Goal: Information Seeking & Learning: Learn about a topic

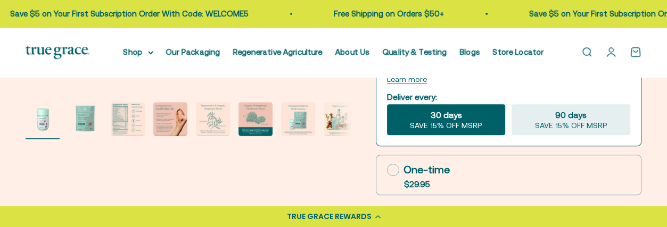
scroll to position [319, 0]
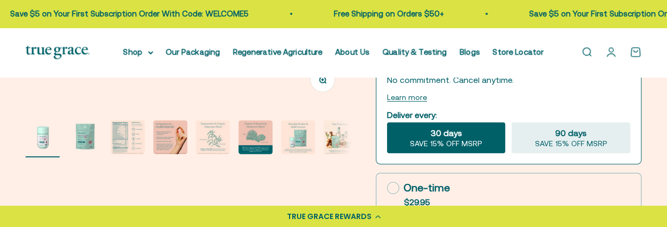
click at [163, 140] on img "Go to item 4" at bounding box center [170, 137] width 34 height 34
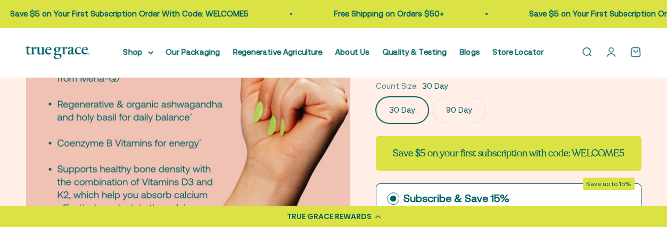
scroll to position [106, 0]
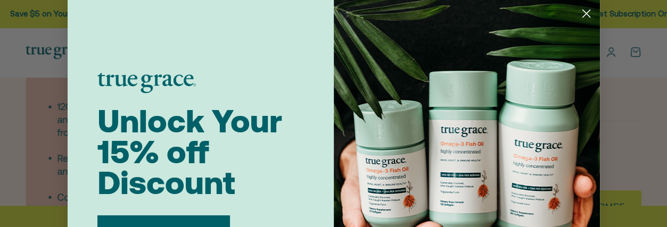
click at [588, 12] on circle "Close dialog" at bounding box center [586, 14] width 18 height 18
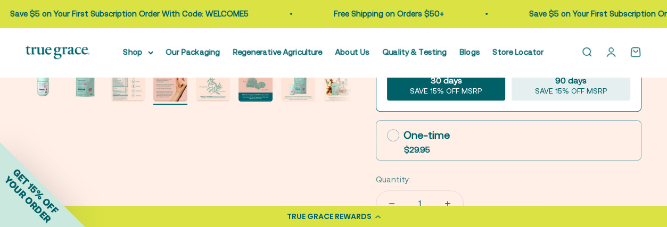
scroll to position [319, 0]
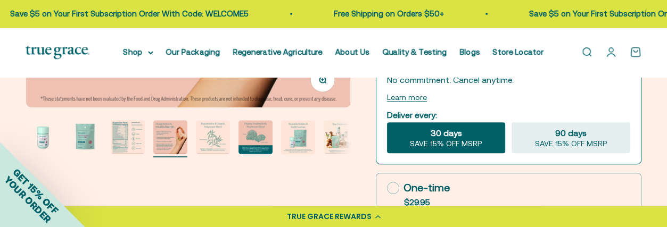
click at [145, 140] on page-dots at bounding box center [188, 138] width 325 height 37
click at [138, 140] on img "Go to item 3" at bounding box center [128, 137] width 34 height 34
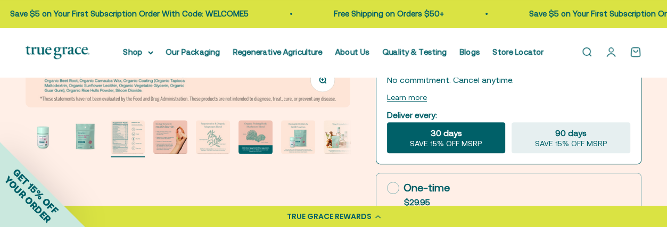
click at [266, 136] on img "Go to item 6" at bounding box center [255, 137] width 34 height 34
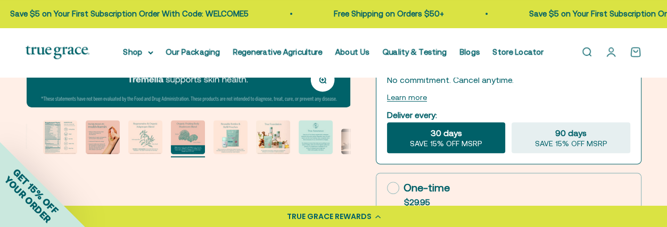
click at [239, 142] on img "Go to item 7" at bounding box center [230, 137] width 34 height 34
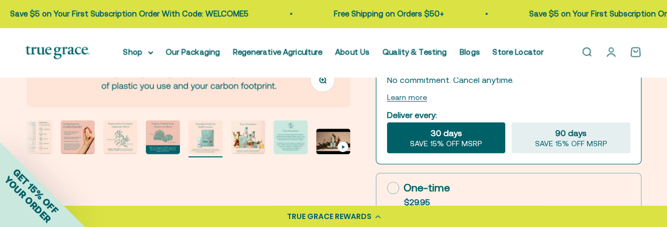
scroll to position [0, 1986]
click at [285, 146] on img "Go to item 9" at bounding box center [291, 137] width 34 height 34
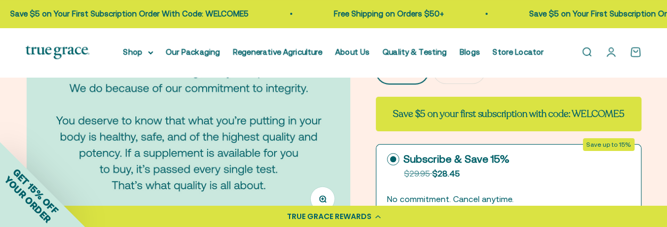
scroll to position [319, 0]
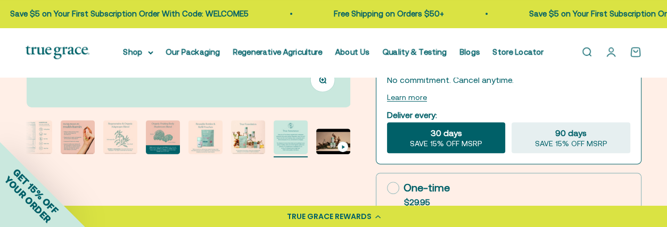
click at [249, 148] on img "Go to item 8" at bounding box center [248, 137] width 34 height 34
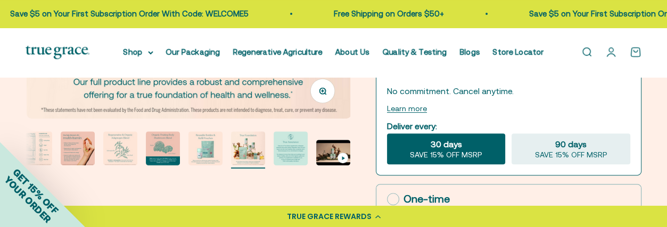
scroll to position [373, 0]
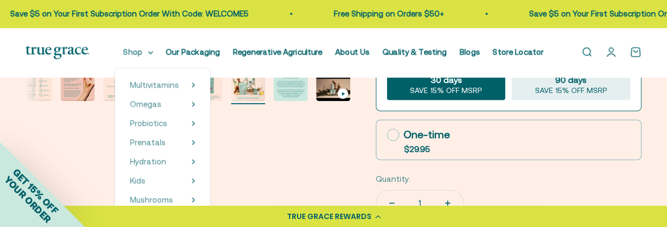
click at [145, 55] on summary "Shop" at bounding box center [138, 52] width 30 height 13
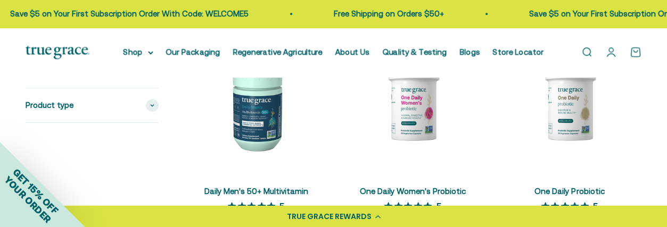
scroll to position [692, 0]
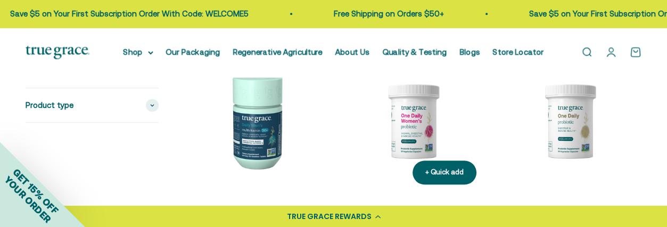
click at [407, 144] on img at bounding box center [413, 121] width 144 height 144
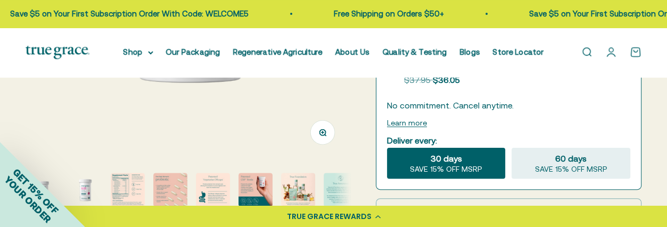
scroll to position [319, 0]
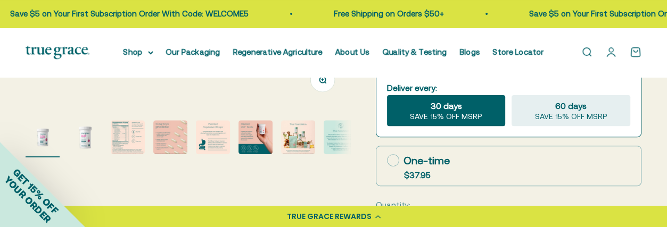
click at [119, 138] on img "Go to item 3" at bounding box center [128, 137] width 34 height 34
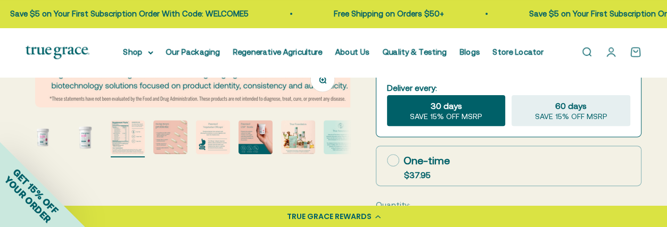
scroll to position [0, 662]
click at [144, 141] on img "Go to item 3" at bounding box center [128, 137] width 34 height 34
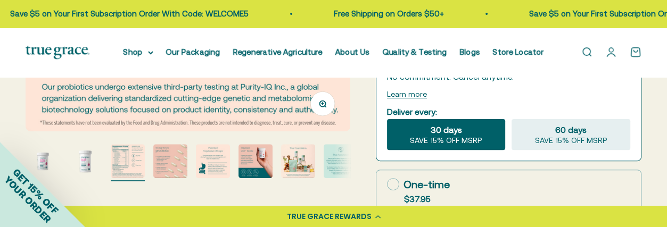
scroll to position [319, 0]
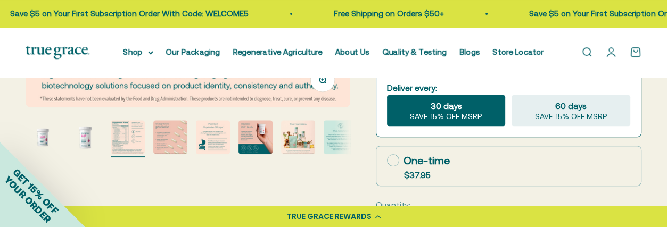
click at [206, 136] on img "Go to item 5" at bounding box center [213, 137] width 34 height 34
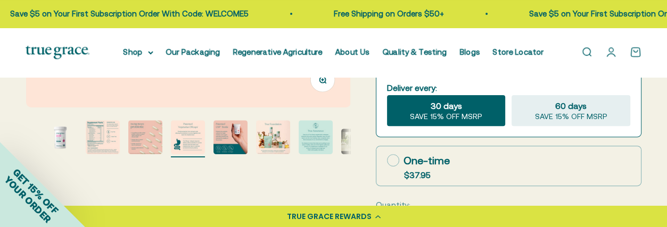
click at [148, 136] on img "Go to item 4" at bounding box center [145, 137] width 34 height 34
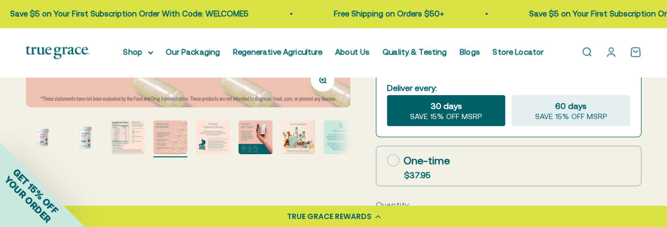
click at [245, 142] on img "Go to item 6" at bounding box center [255, 137] width 34 height 34
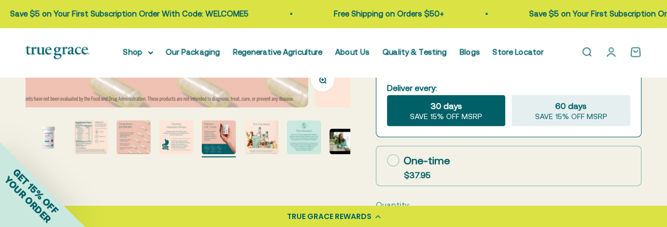
scroll to position [0, 0]
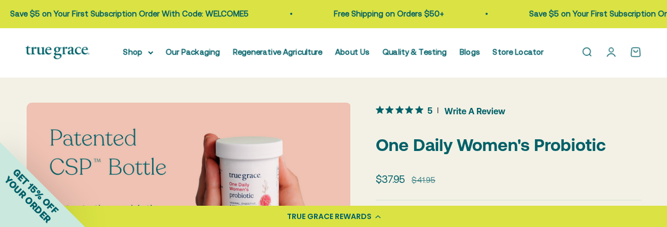
click at [394, 110] on span "5 out 5 stars rating in total 4 reviews. Jump to reviews." at bounding box center [402, 110] width 52 height 15
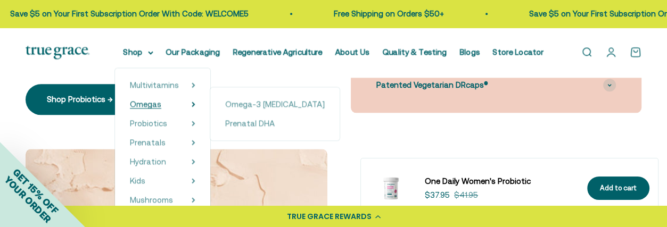
scroll to position [1067, 0]
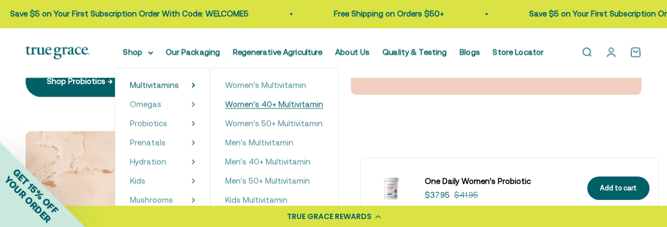
click at [275, 99] on span "Women's 40+ Multivitamin" at bounding box center [274, 104] width 98 height 13
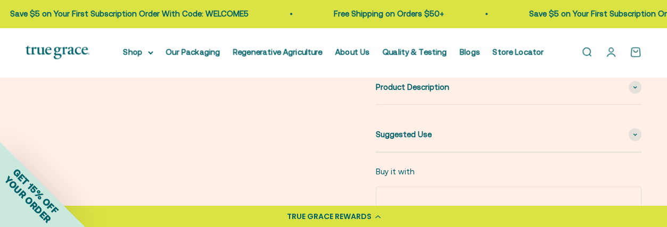
scroll to position [585, 0]
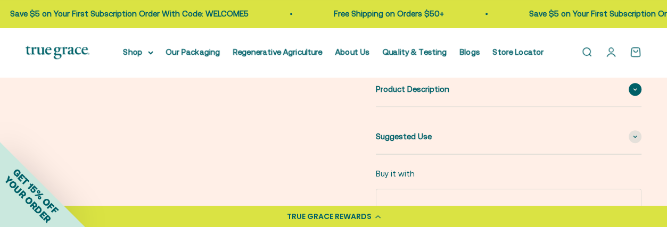
click at [417, 88] on span "Product Description" at bounding box center [412, 89] width 73 height 13
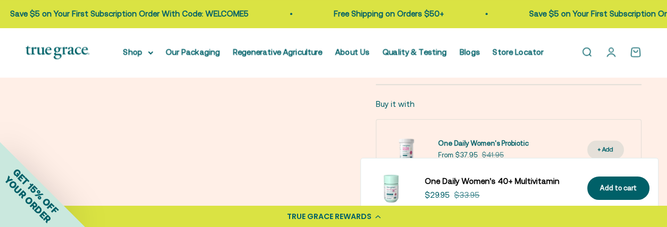
scroll to position [745, 0]
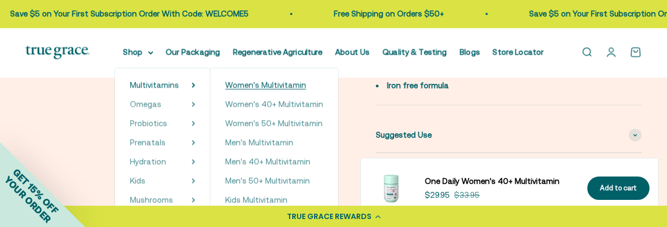
click at [252, 83] on span "Women's Multivitamin" at bounding box center [265, 84] width 81 height 9
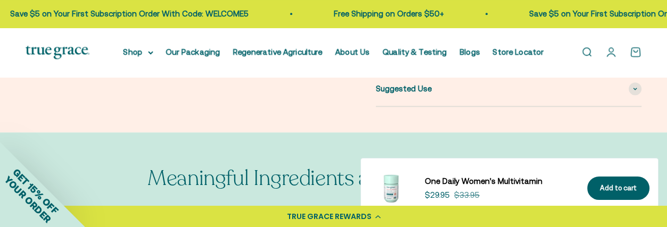
scroll to position [536, 0]
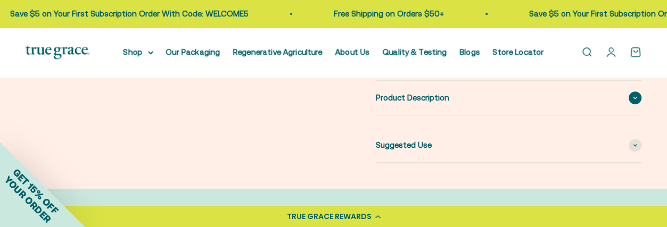
click at [396, 102] on span "Product Description" at bounding box center [412, 98] width 73 height 13
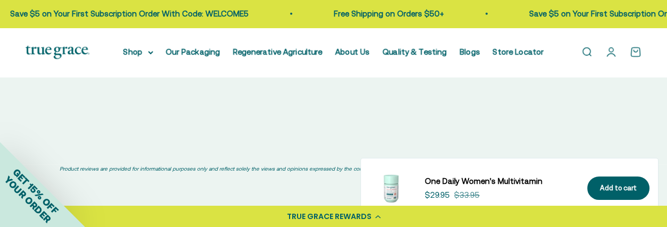
scroll to position [2718, 0]
